Goal: Information Seeking & Learning: Compare options

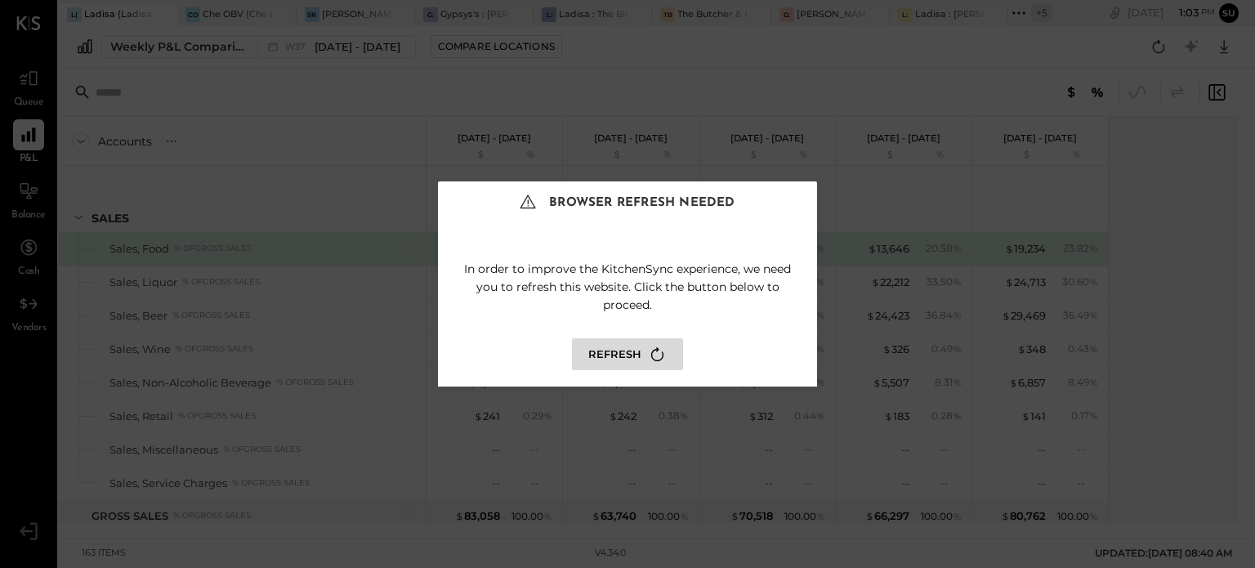
click at [624, 345] on button "Refresh" at bounding box center [627, 354] width 111 height 32
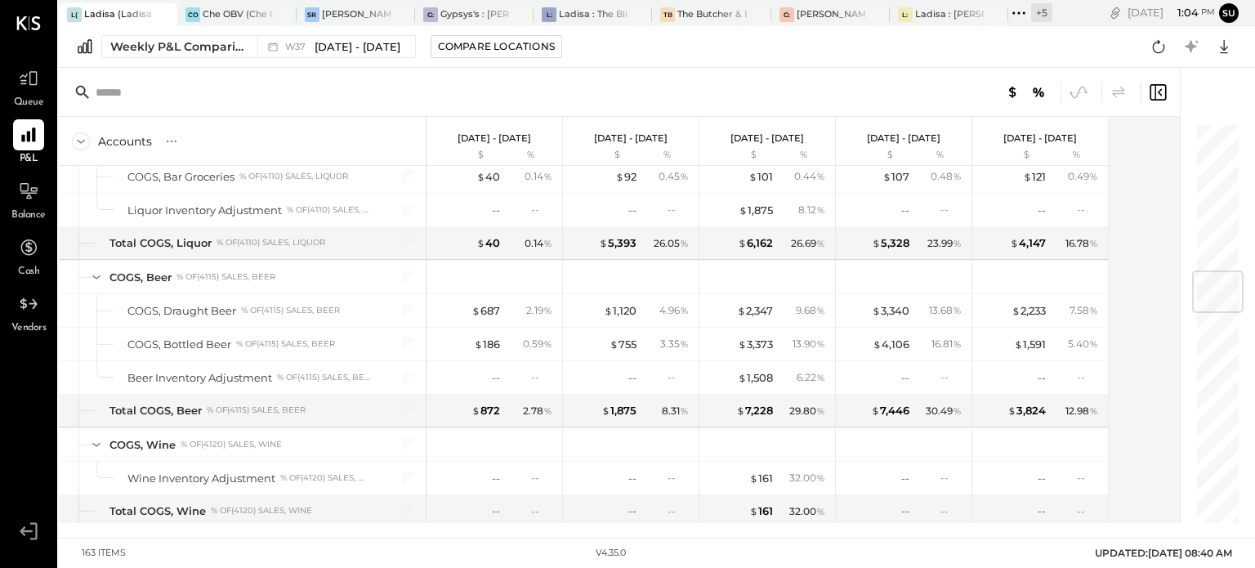
scroll to position [1247, 0]
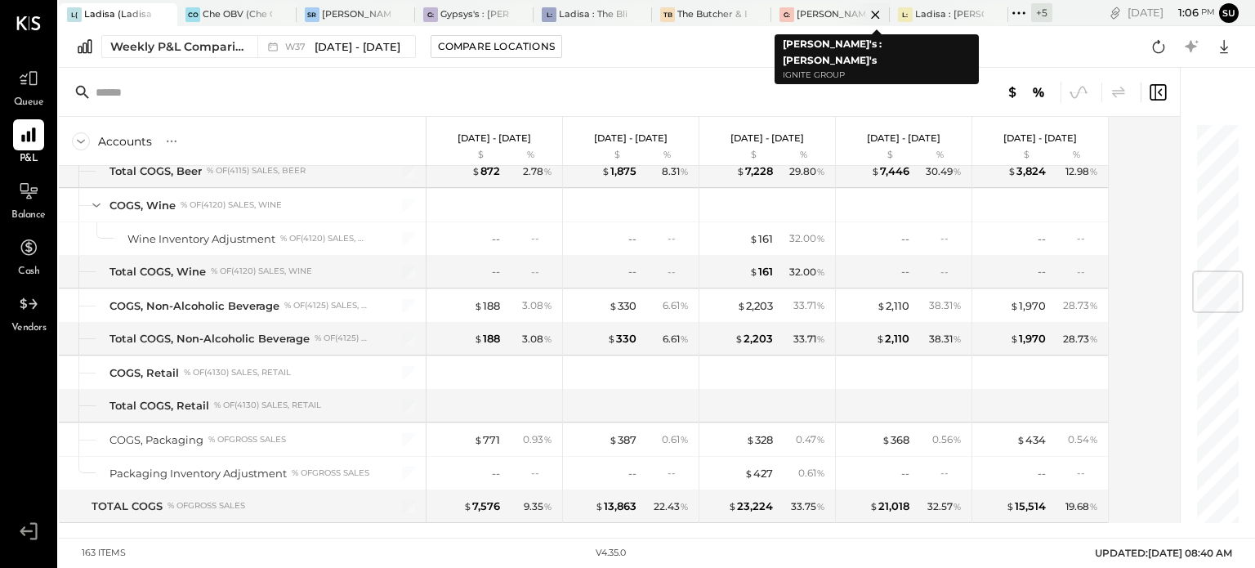
click at [817, 12] on div "[PERSON_NAME]'s : [PERSON_NAME]'s" at bounding box center [830, 14] width 69 height 13
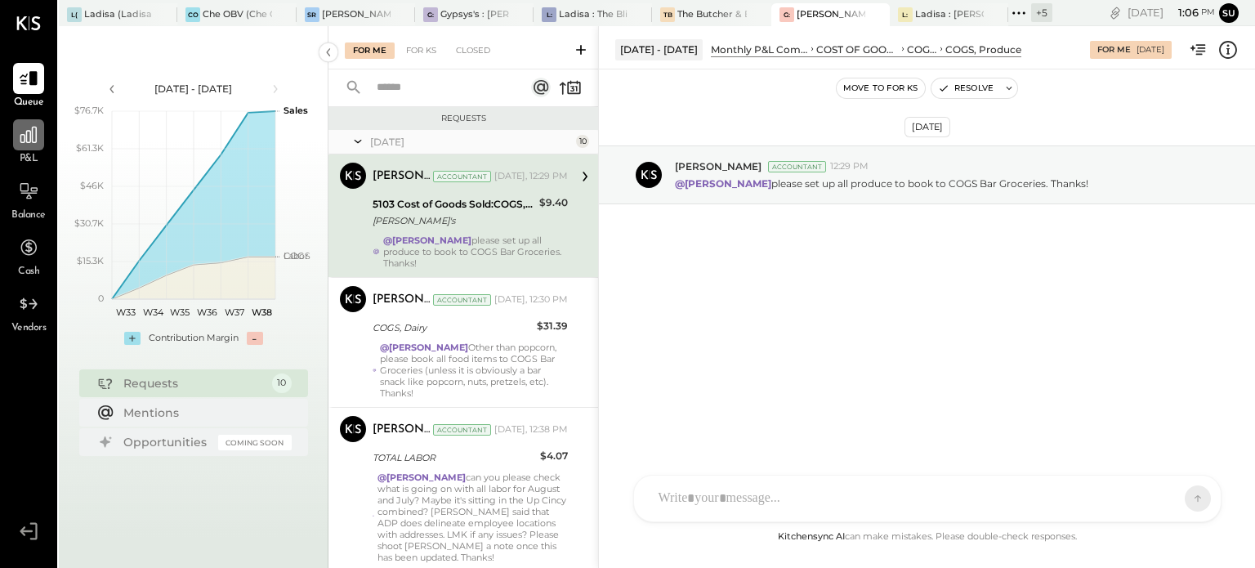
click at [26, 144] on icon at bounding box center [28, 134] width 21 height 21
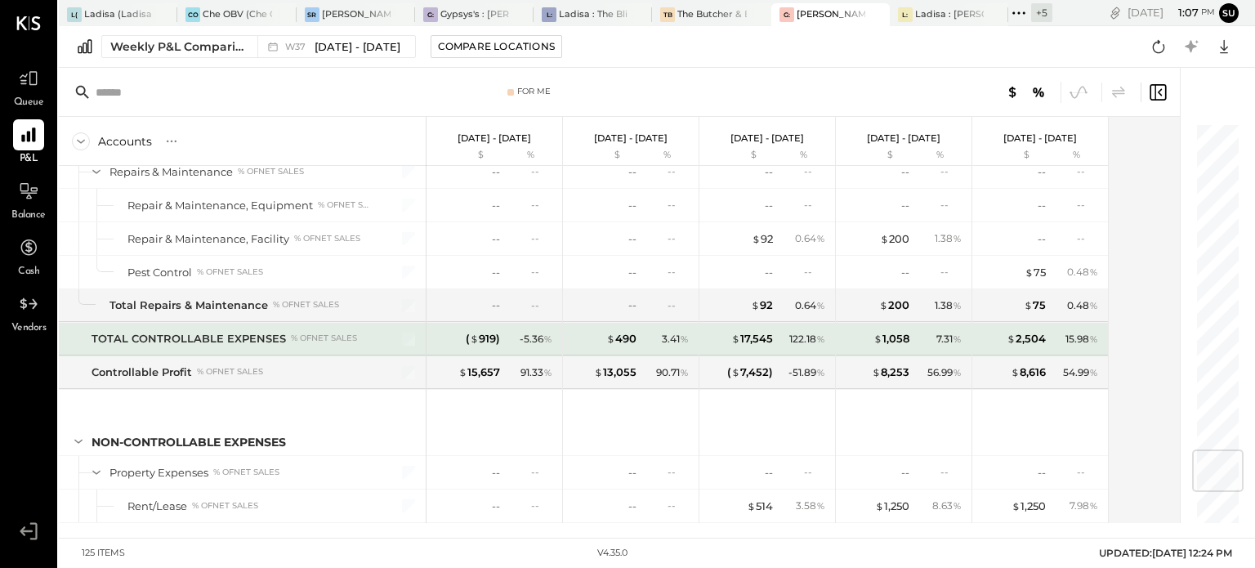
scroll to position [2765, 0]
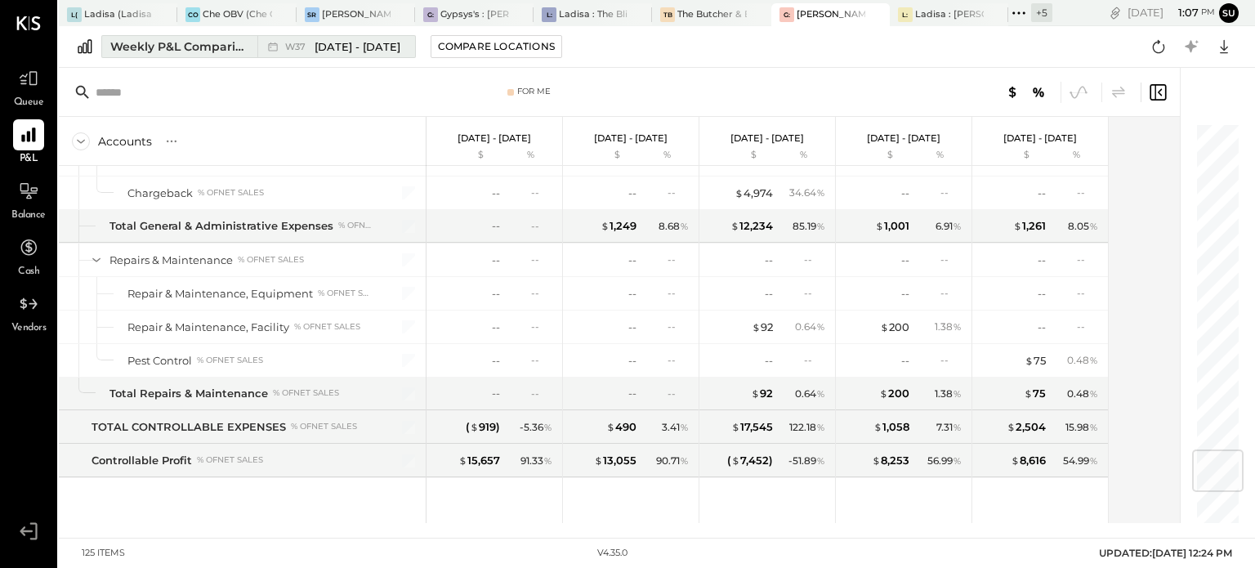
click at [212, 50] on div "Weekly P&L Comparison" at bounding box center [178, 46] width 137 height 16
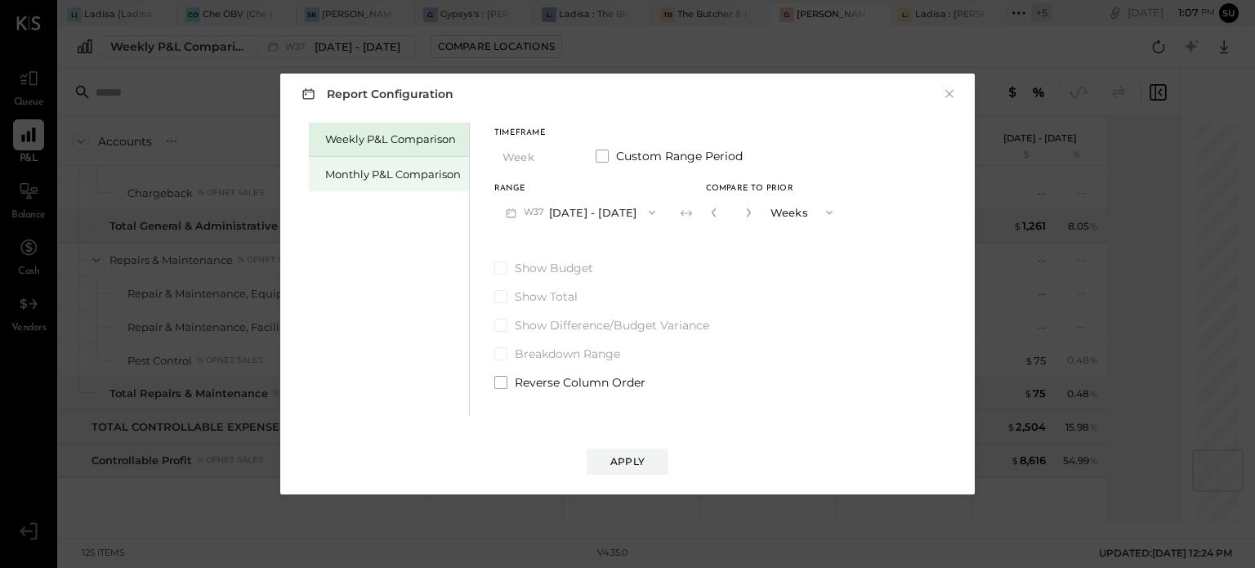
click at [385, 182] on div "Monthly P&L Comparison" at bounding box center [389, 174] width 160 height 34
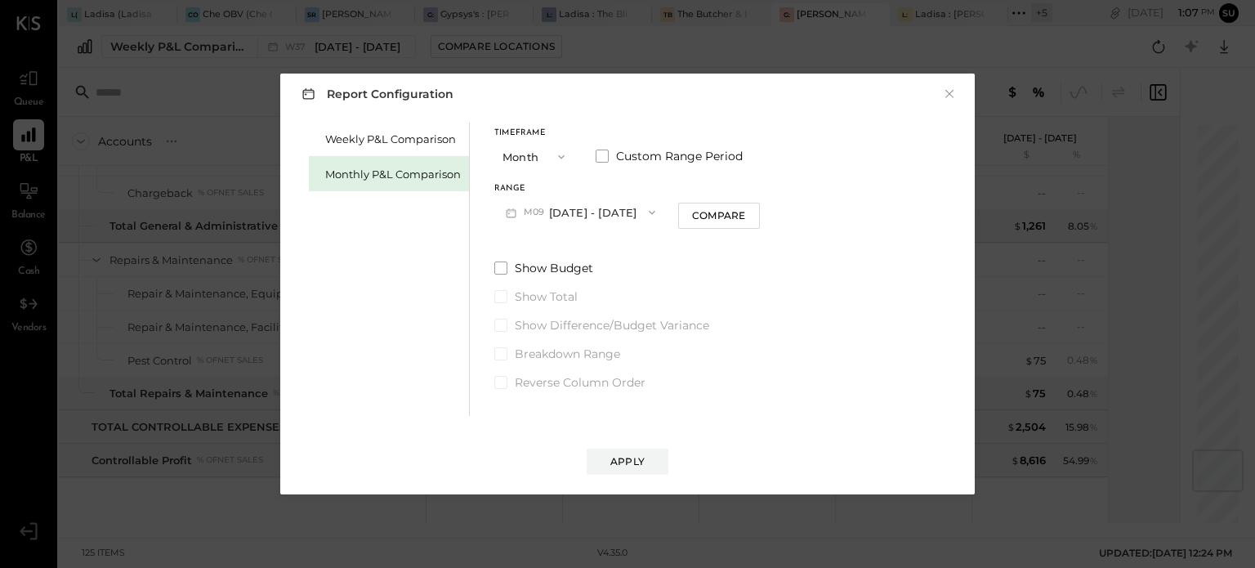
click at [637, 211] on span "button" at bounding box center [647, 212] width 21 height 13
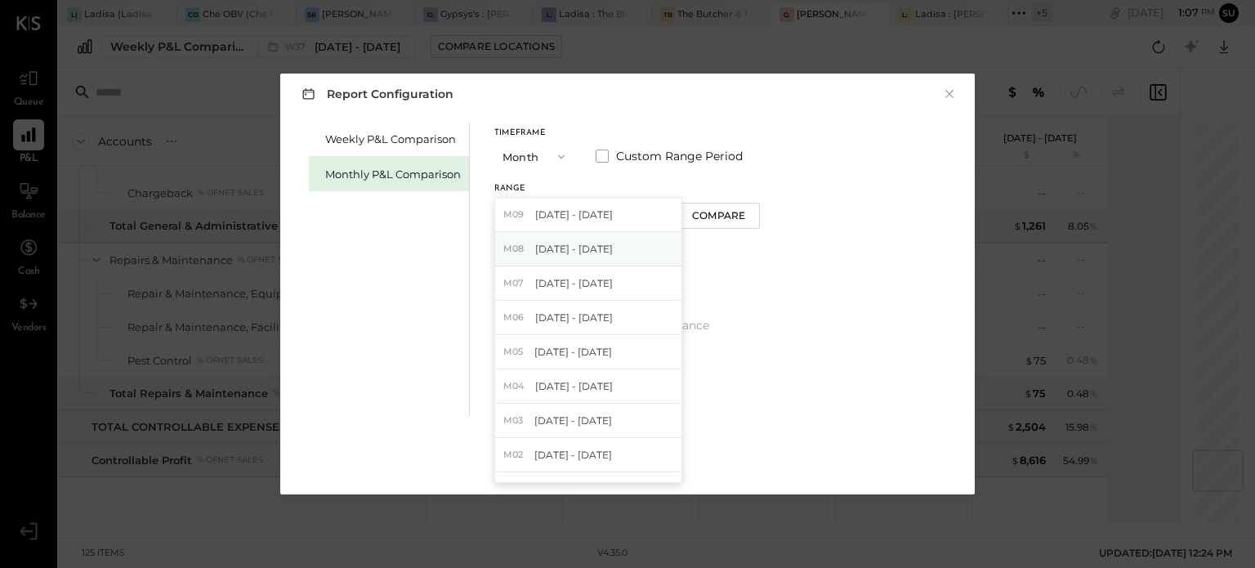
click at [595, 251] on span "[DATE] - [DATE]" at bounding box center [574, 249] width 78 height 14
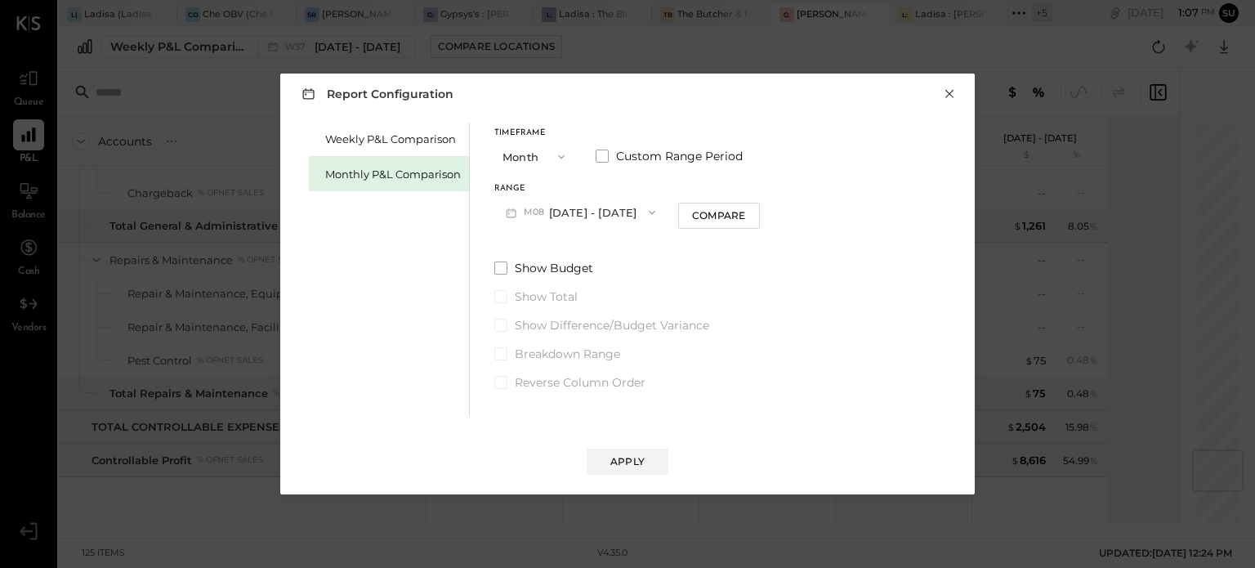
click at [943, 97] on button "×" at bounding box center [949, 94] width 15 height 16
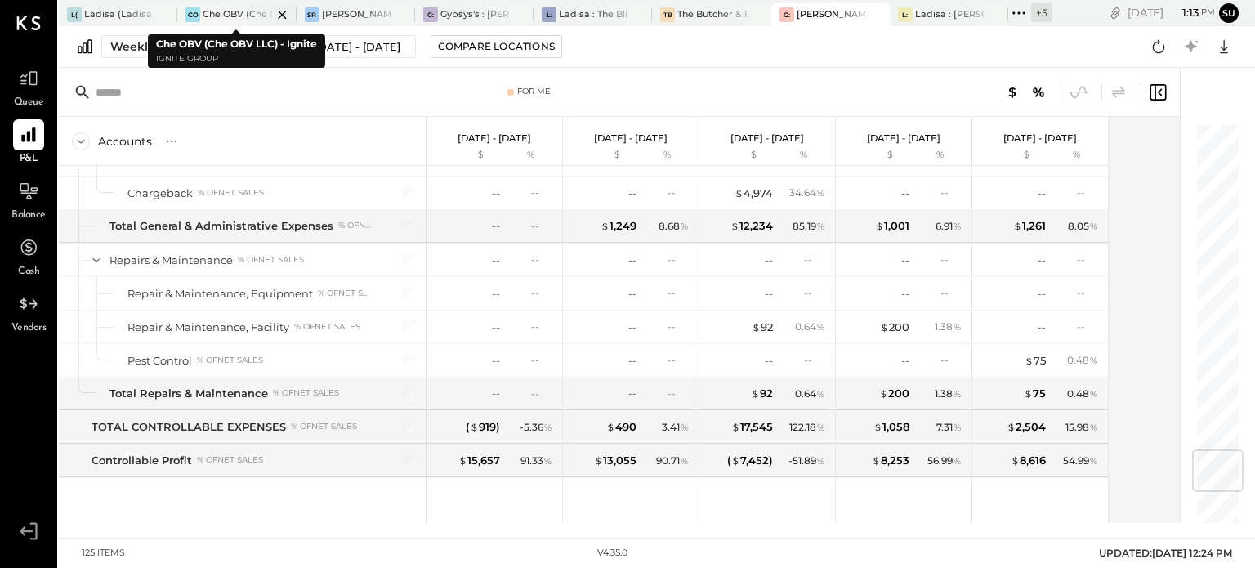
click at [252, 7] on div at bounding box center [267, 14] width 57 height 22
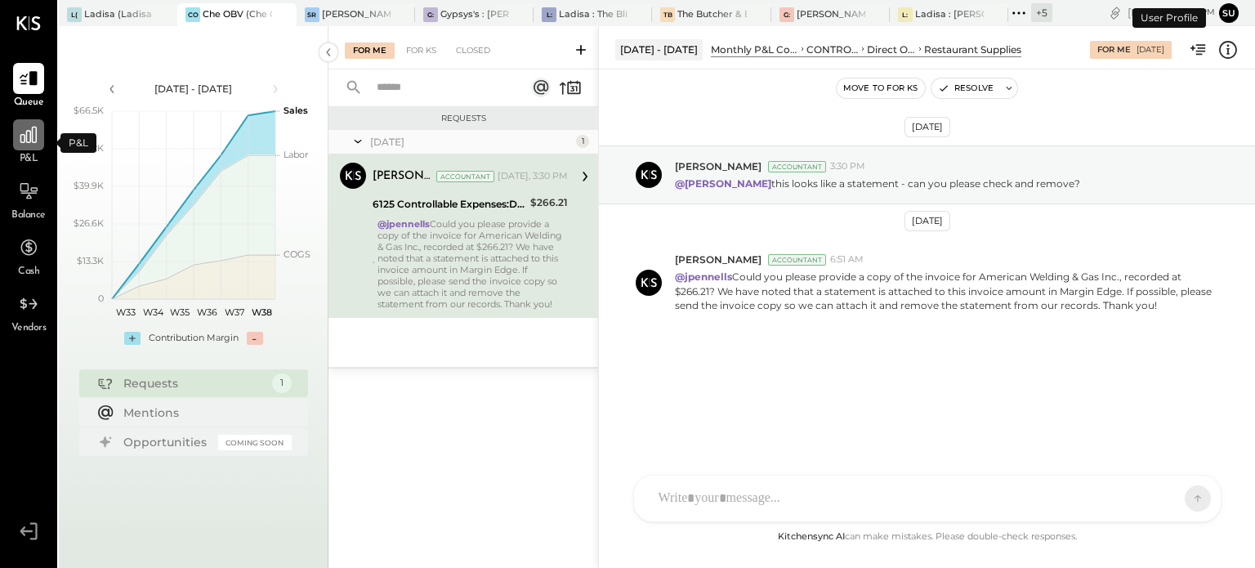
click at [30, 140] on icon at bounding box center [28, 135] width 16 height 16
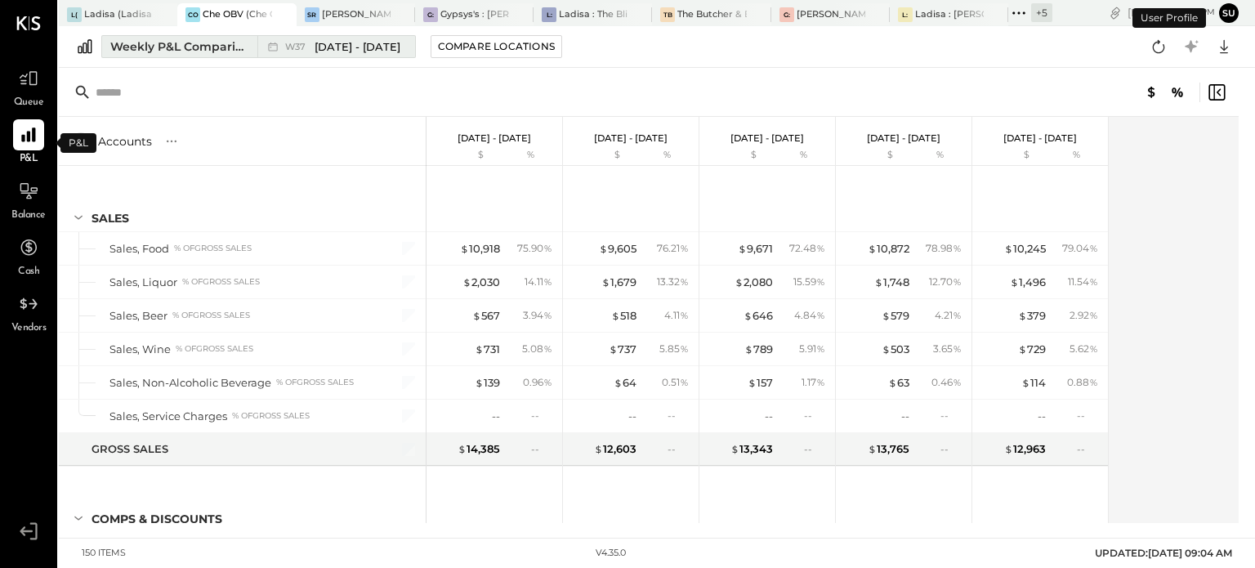
click at [173, 45] on div "Weekly P&L Comparison" at bounding box center [178, 46] width 137 height 16
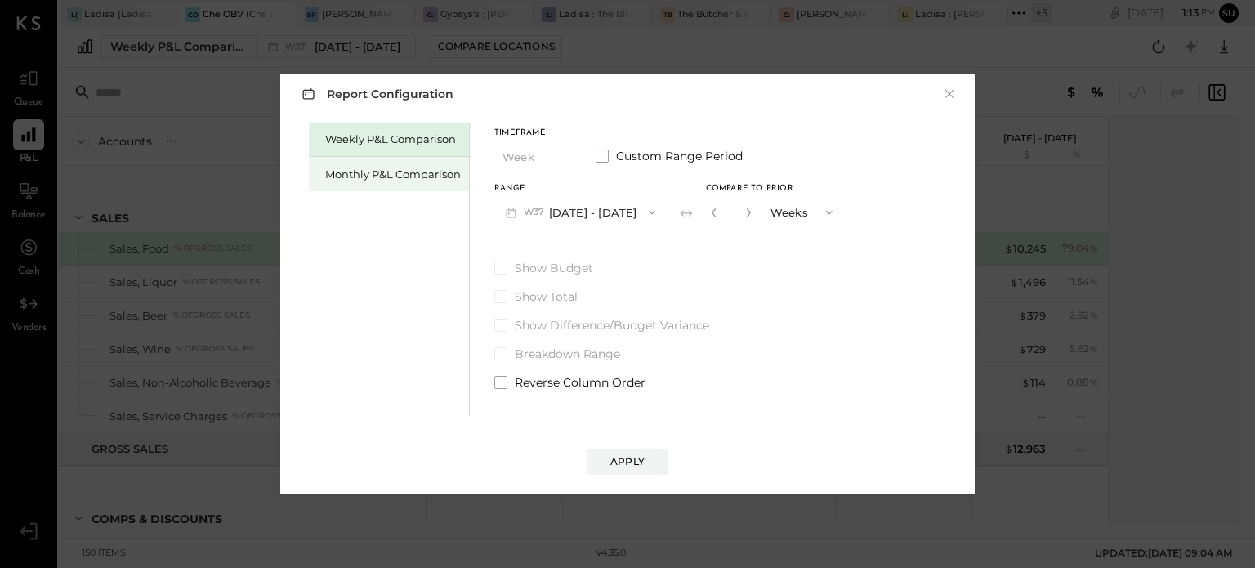
click at [362, 179] on div "Monthly P&L Comparison" at bounding box center [393, 175] width 136 height 16
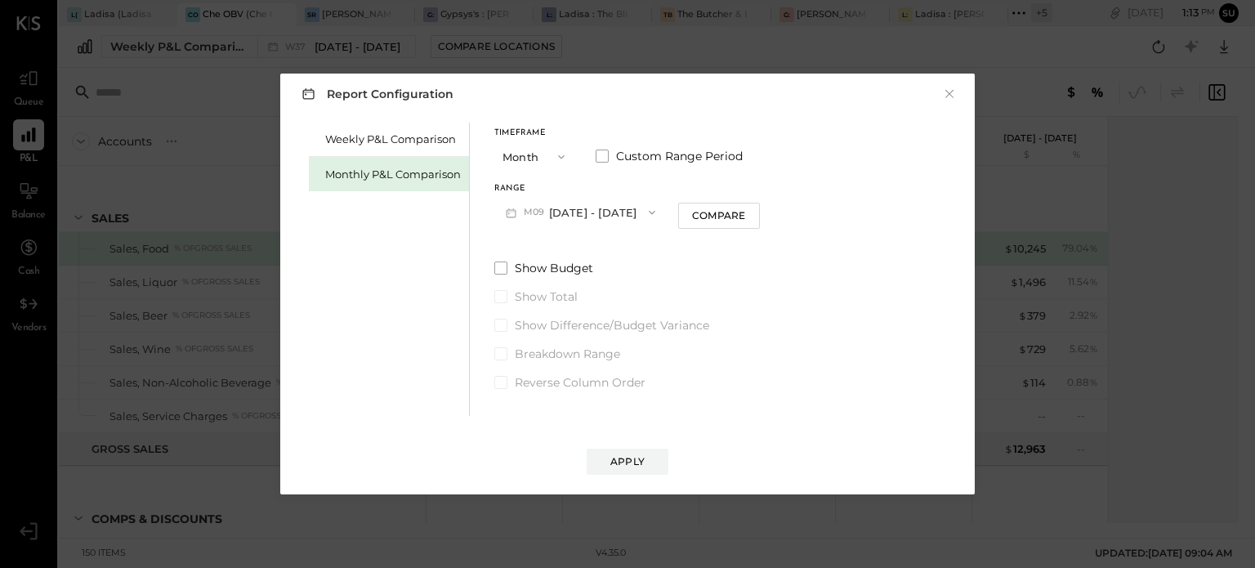
click at [645, 209] on icon "button" at bounding box center [651, 212] width 13 height 13
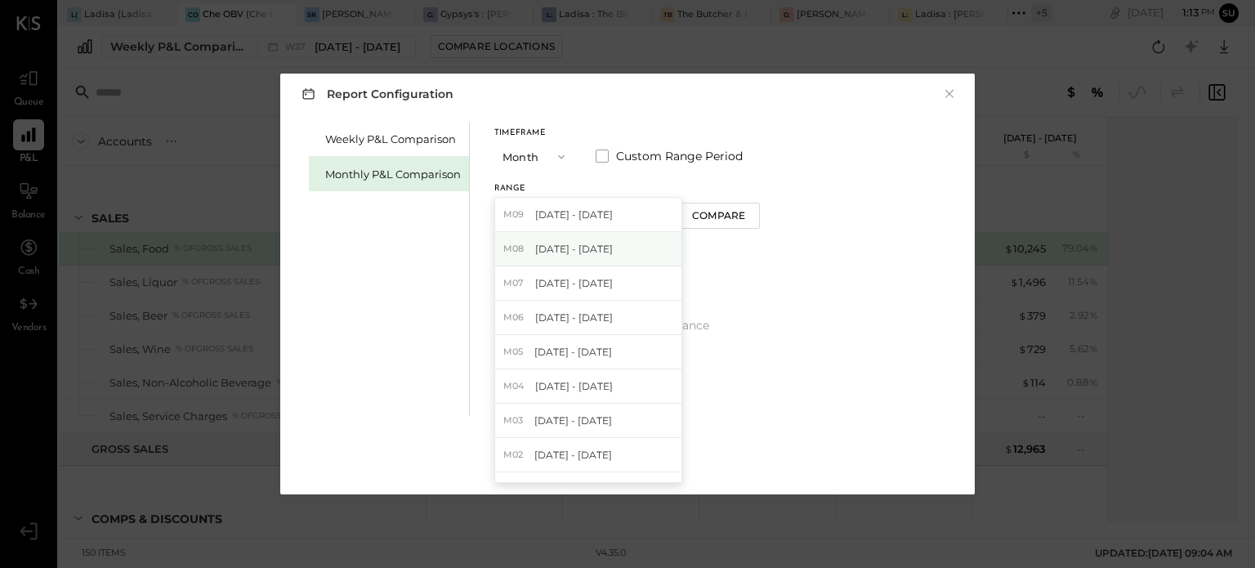
click at [519, 254] on span "M08" at bounding box center [515, 249] width 25 height 13
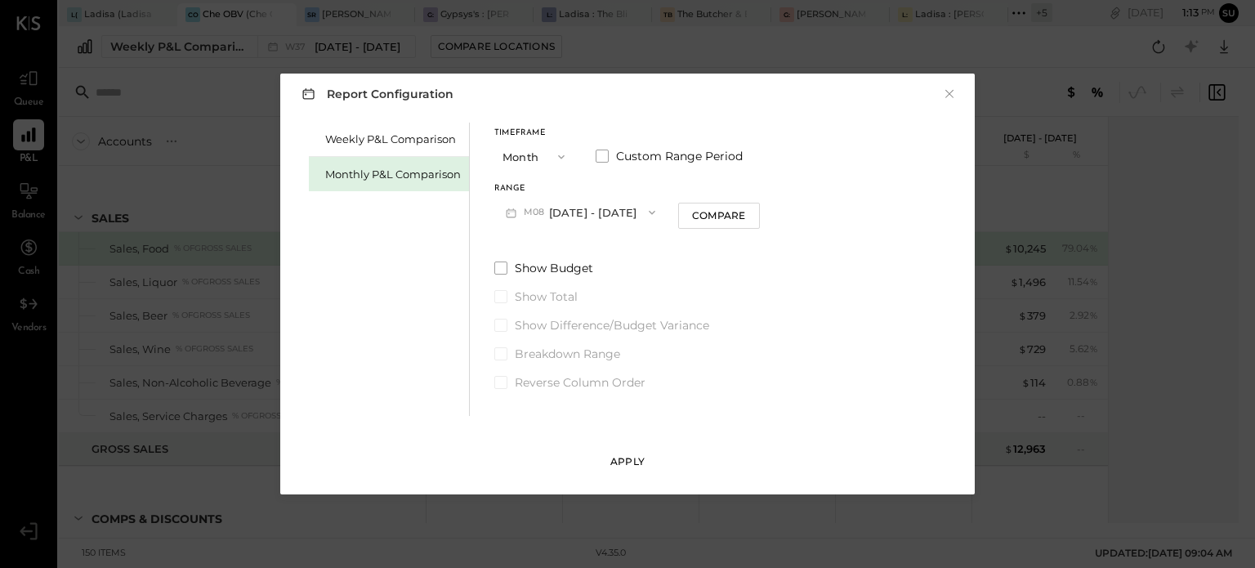
click at [615, 466] on div "Apply" at bounding box center [627, 461] width 34 height 14
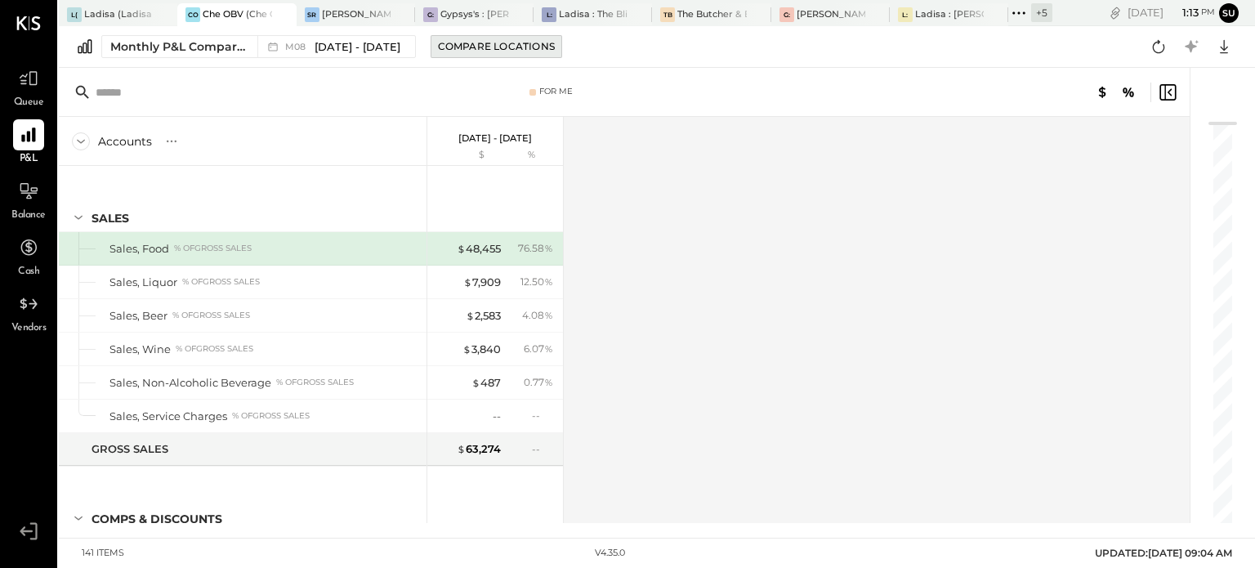
click at [504, 48] on div "Compare Locations" at bounding box center [496, 46] width 117 height 14
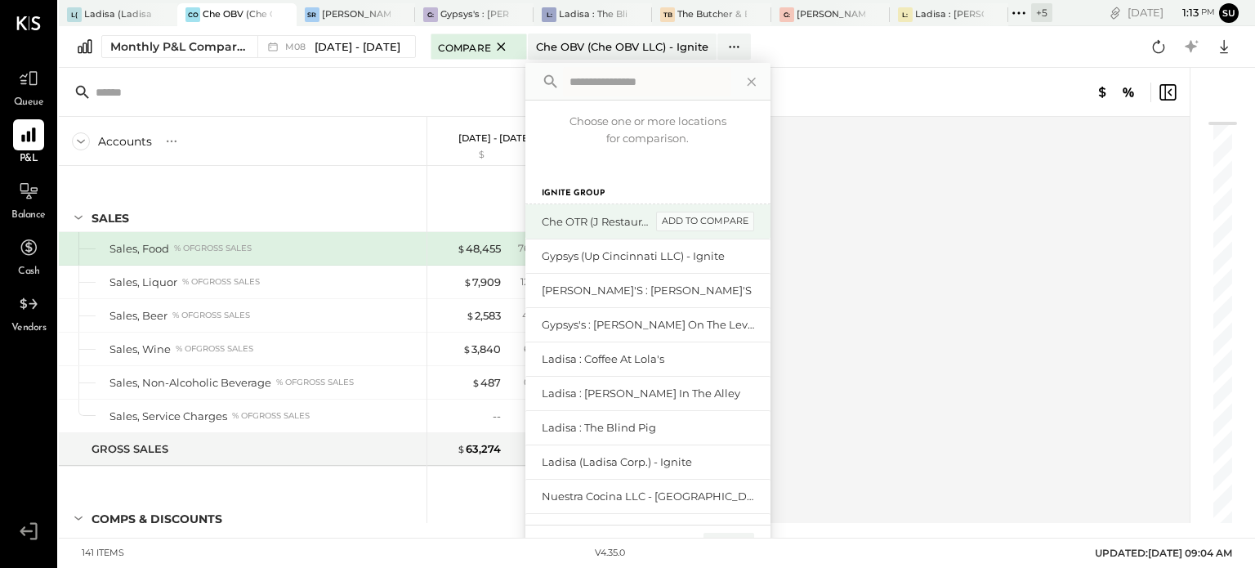
click at [726, 219] on div "add to compare" at bounding box center [705, 222] width 98 height 20
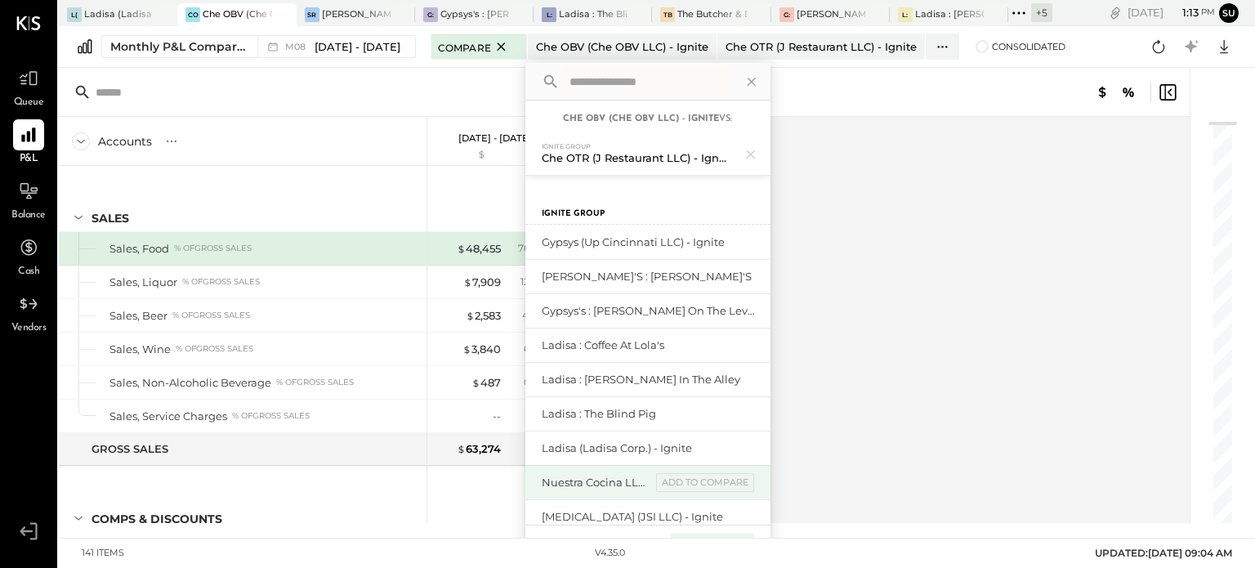
scroll to position [93, 0]
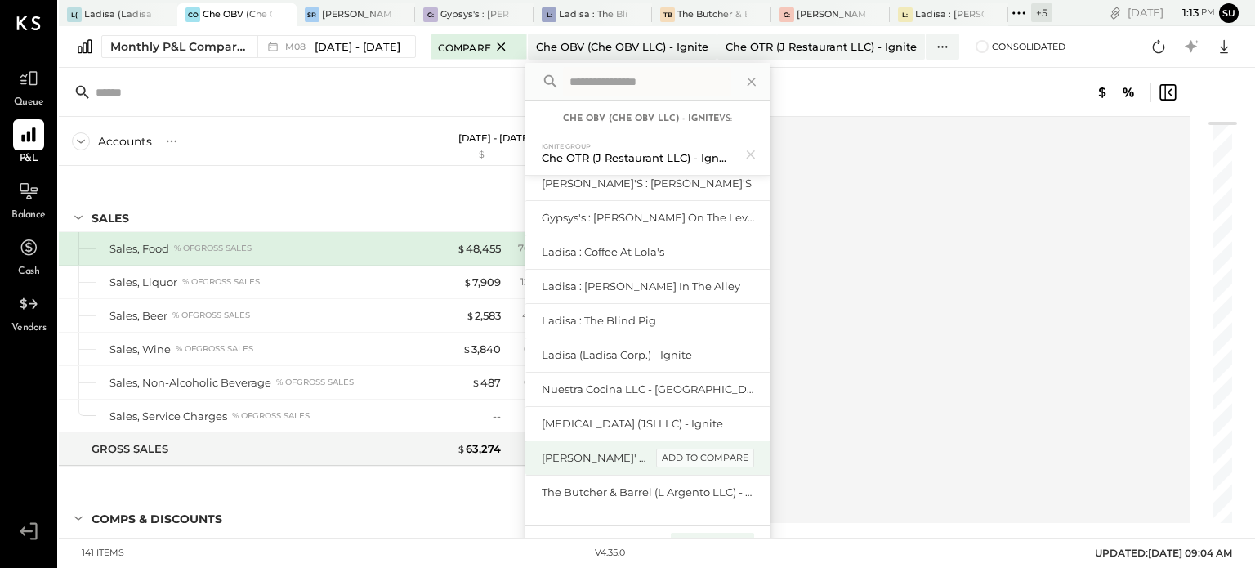
click at [702, 456] on div "add to compare" at bounding box center [705, 458] width 98 height 20
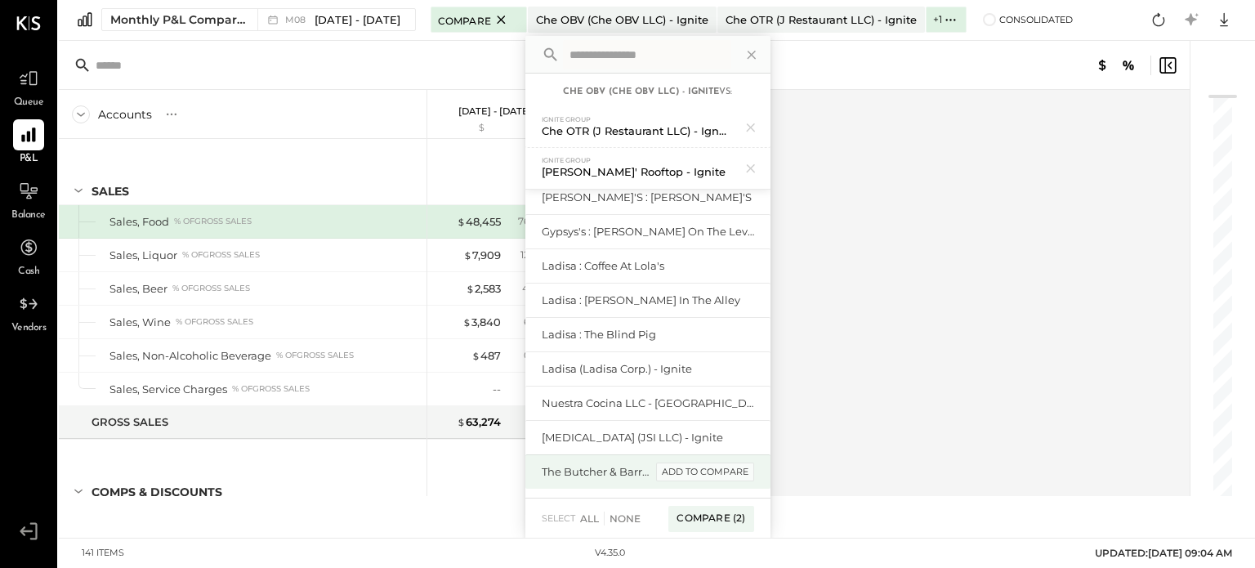
click at [720, 472] on div "add to compare" at bounding box center [705, 472] width 98 height 20
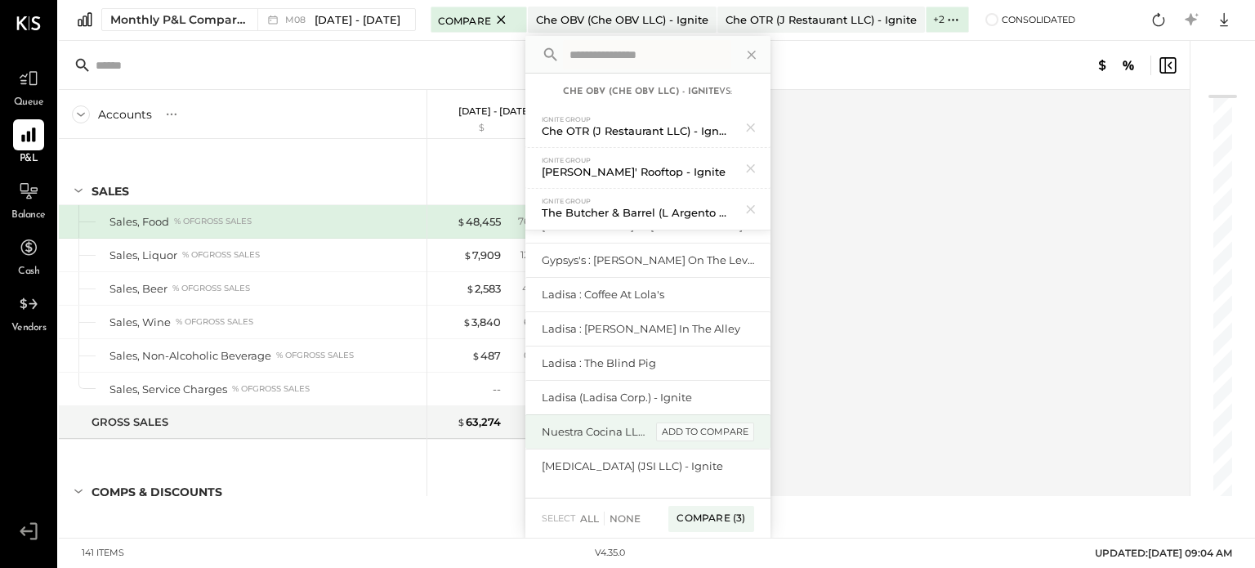
scroll to position [105, 0]
click at [722, 424] on div "add to compare" at bounding box center [705, 433] width 98 height 20
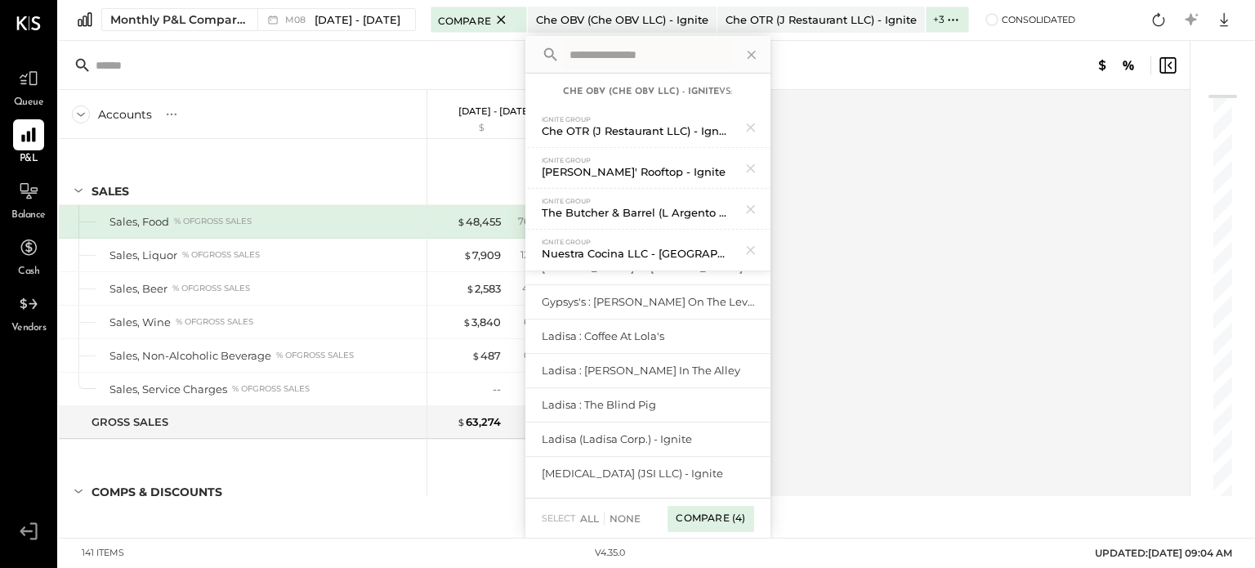
click at [705, 508] on div "Compare (4)" at bounding box center [710, 519] width 86 height 26
